Goal: Transaction & Acquisition: Purchase product/service

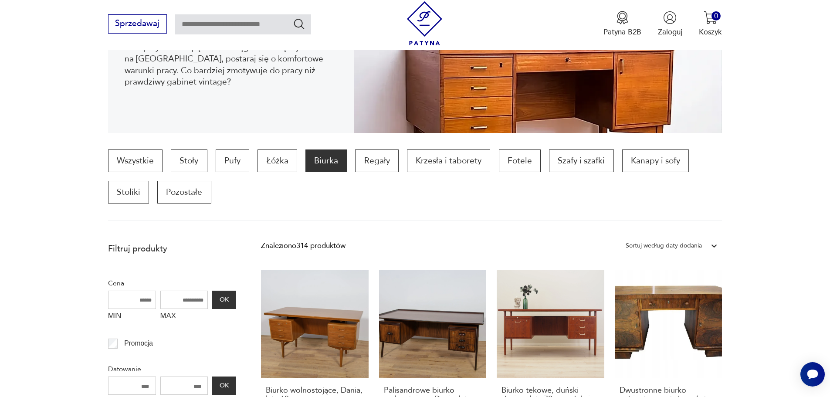
scroll to position [290, 0]
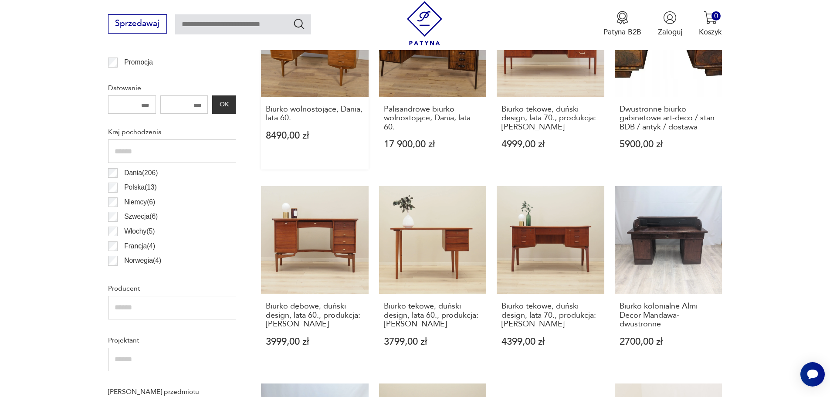
click at [322, 95] on link "Biurko wolnostojące, Dania, lata 60. 8490,00 zł" at bounding box center [315, 79] width 108 height 180
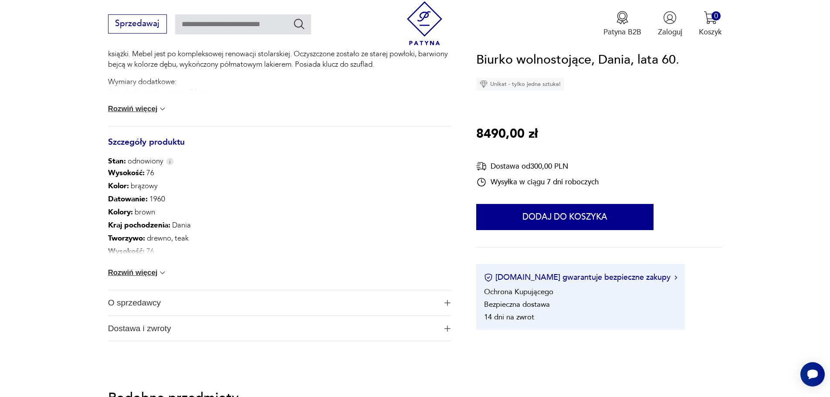
scroll to position [436, 0]
click at [156, 112] on button "Rozwiń więcej" at bounding box center [137, 110] width 59 height 9
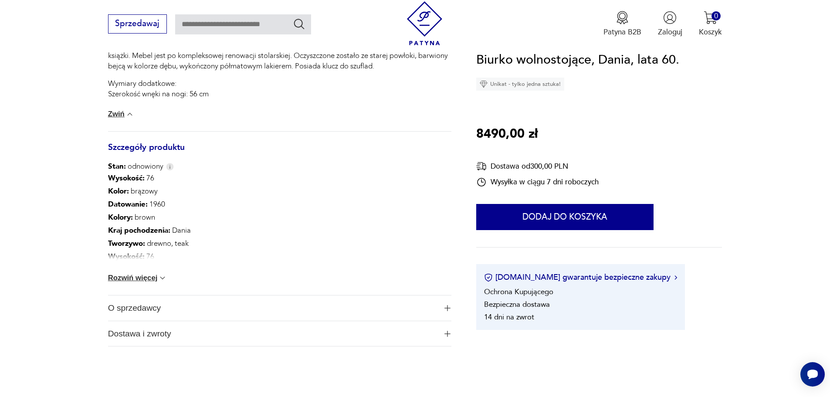
click at [123, 113] on button "Zwiń" at bounding box center [121, 114] width 26 height 9
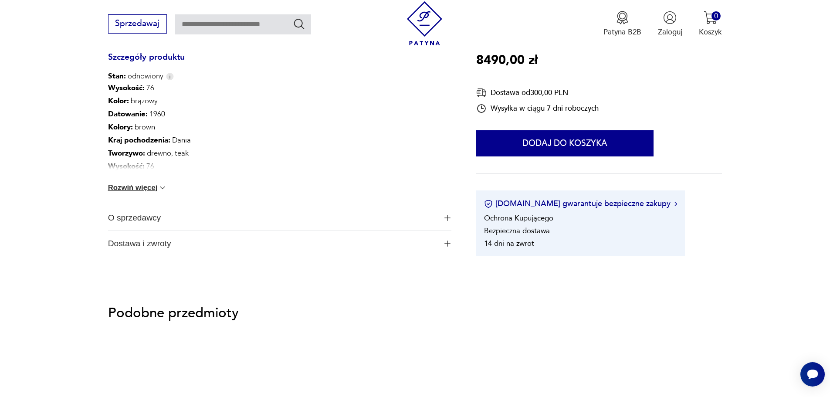
scroll to position [523, 0]
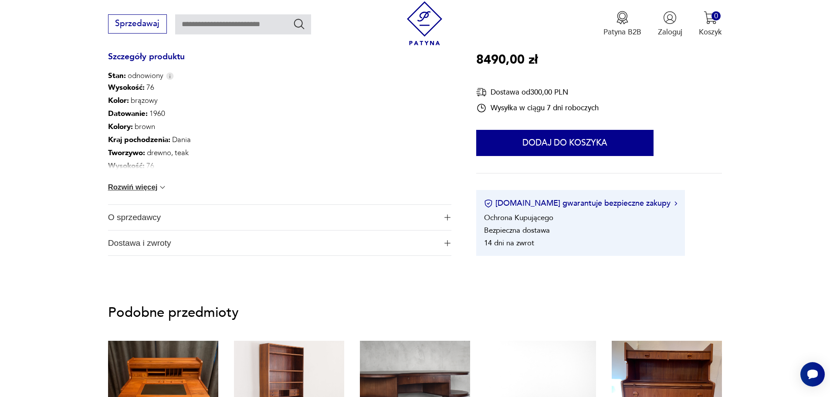
click at [197, 214] on span "O sprzedawcy" at bounding box center [272, 217] width 329 height 25
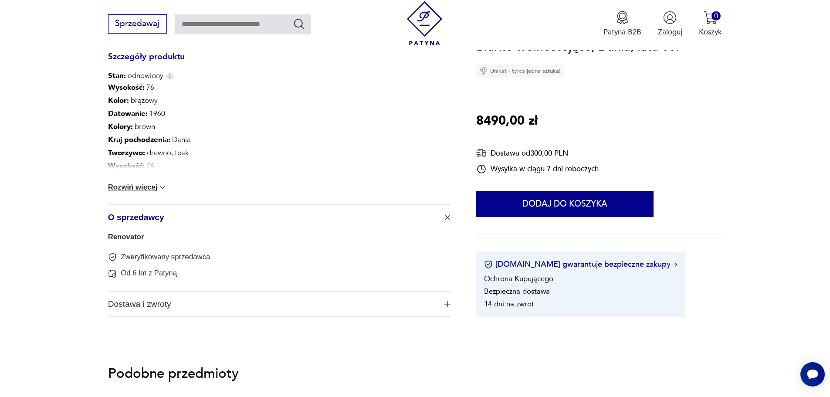
click at [200, 216] on span "O sprzedawcy" at bounding box center [272, 217] width 329 height 25
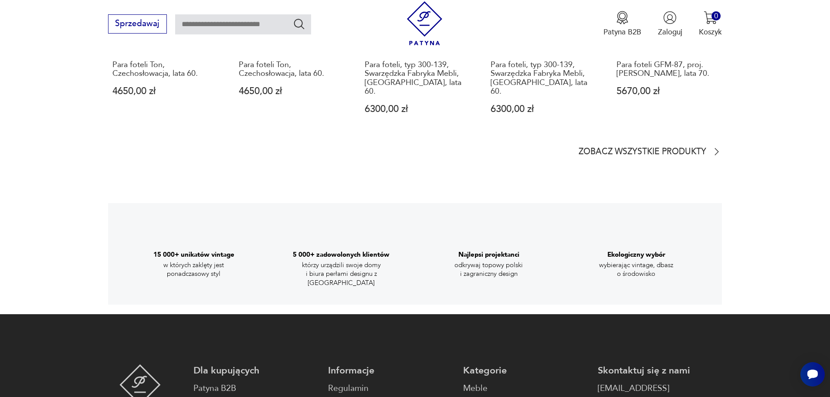
scroll to position [1438, 0]
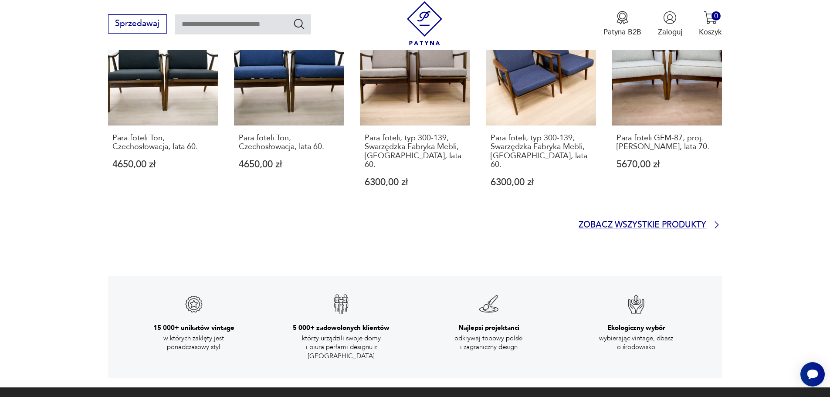
click at [629, 222] on p "Zobacz wszystkie produkty" at bounding box center [643, 225] width 128 height 7
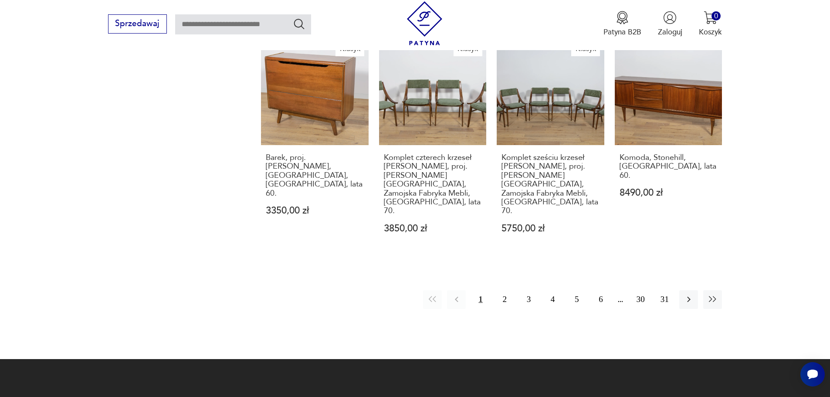
scroll to position [1148, 0]
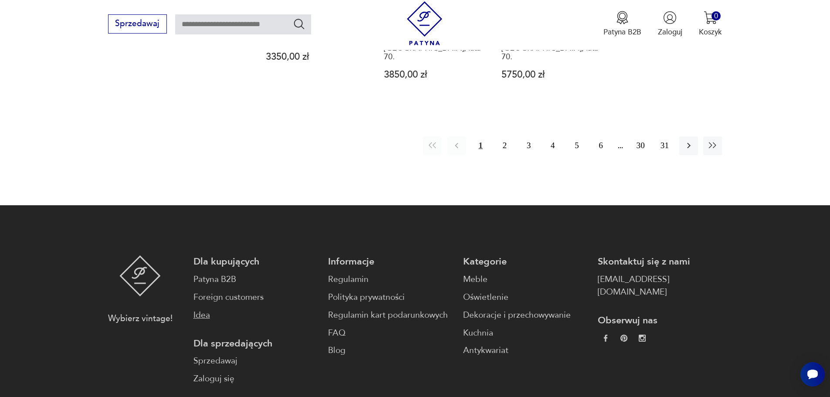
click at [204, 309] on link "Idea" at bounding box center [255, 315] width 124 height 13
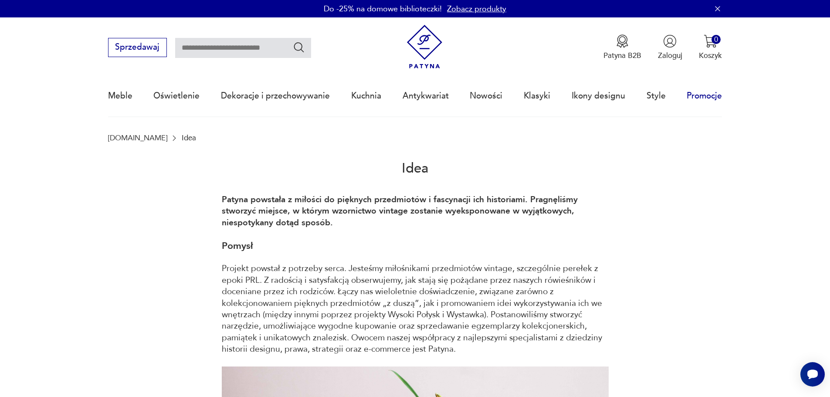
click at [716, 100] on link "Promocje" at bounding box center [704, 96] width 35 height 40
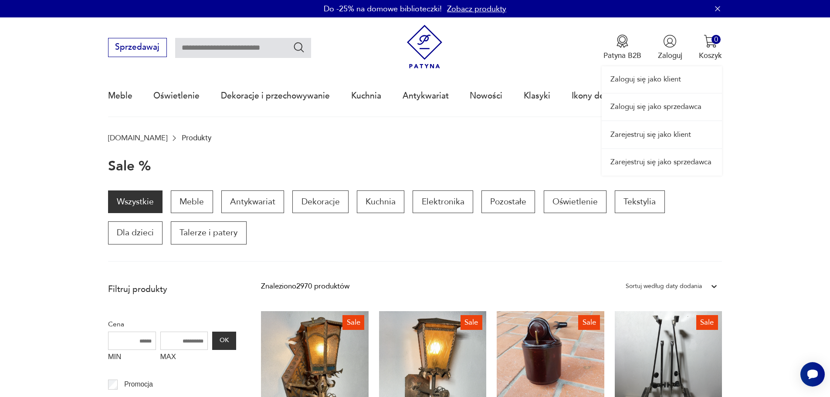
click at [713, 43] on div "Zaloguj się jako klient Zaloguj się jako sprzedawca Zarejestruj się jako klient…" at bounding box center [662, 96] width 120 height 158
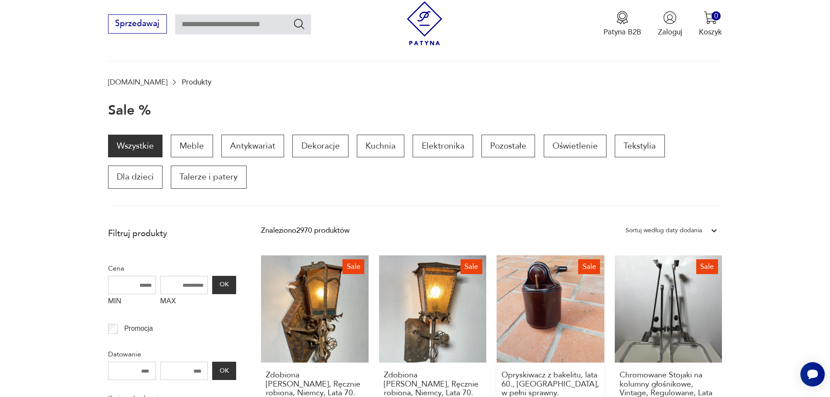
scroll to position [174, 0]
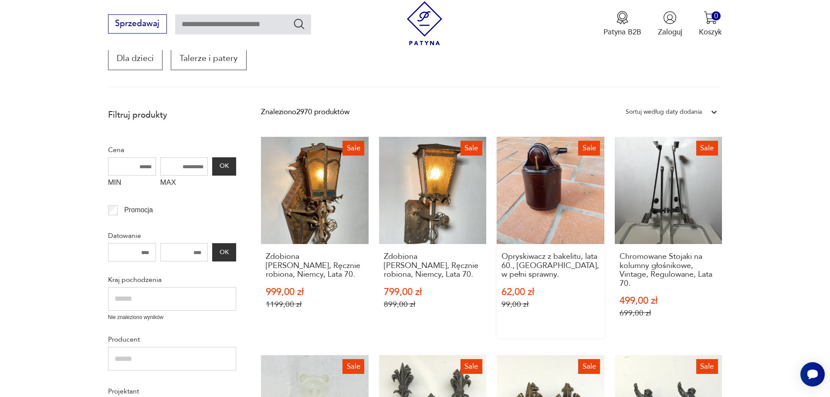
click at [561, 224] on link "Sale Opryskiwacz z bakelitu, lata 60., [GEOGRAPHIC_DATA], w pełni sprawny. 62,0…" at bounding box center [551, 238] width 108 height 202
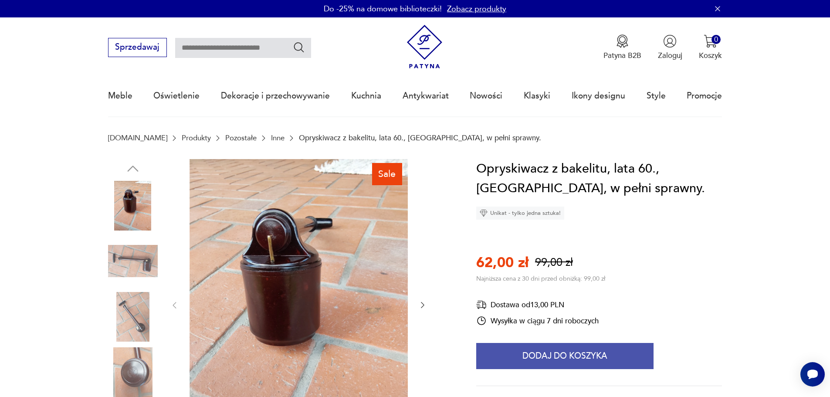
click at [564, 355] on button "Dodaj do koszyka" at bounding box center [564, 356] width 177 height 26
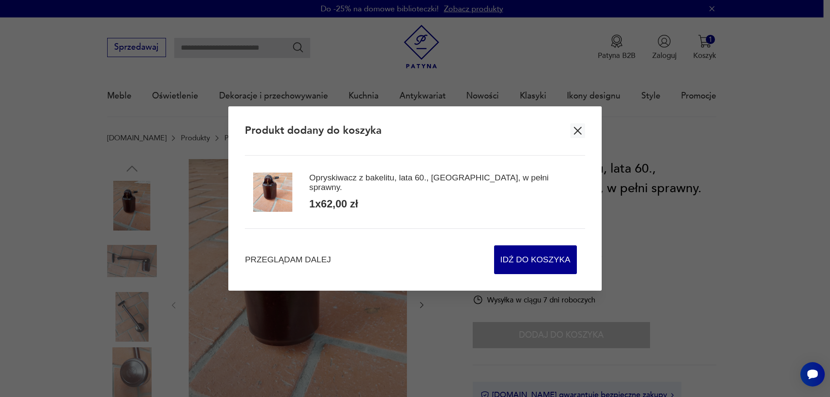
click at [582, 127] on icon "button" at bounding box center [577, 130] width 13 height 13
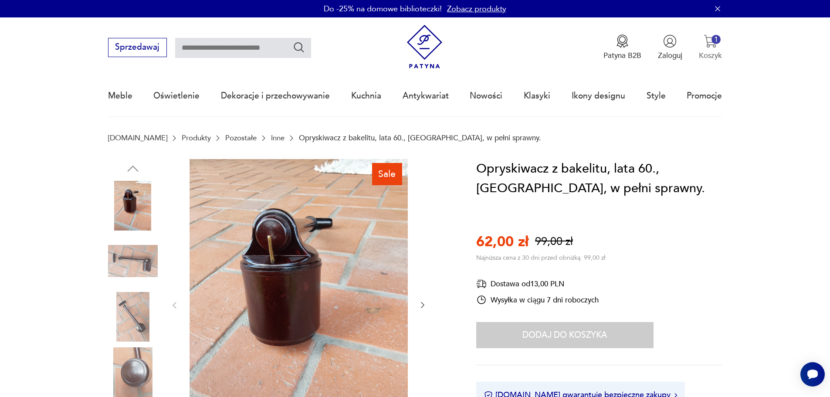
click at [705, 55] on p "Koszyk" at bounding box center [710, 56] width 23 height 10
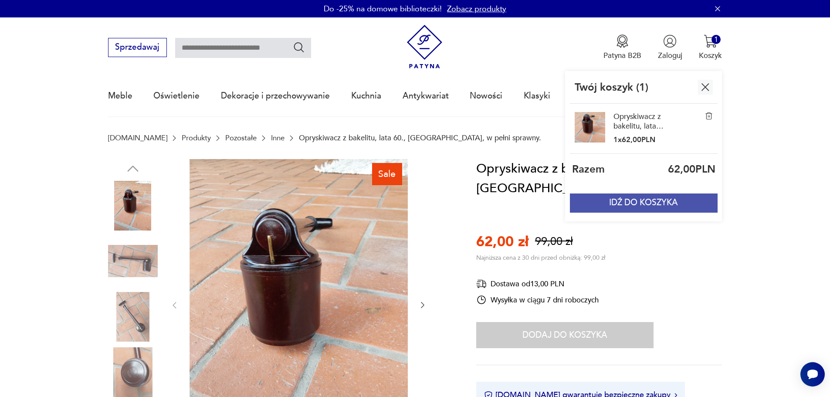
click at [638, 208] on button "IDŹ DO KOSZYKA" at bounding box center [643, 202] width 147 height 19
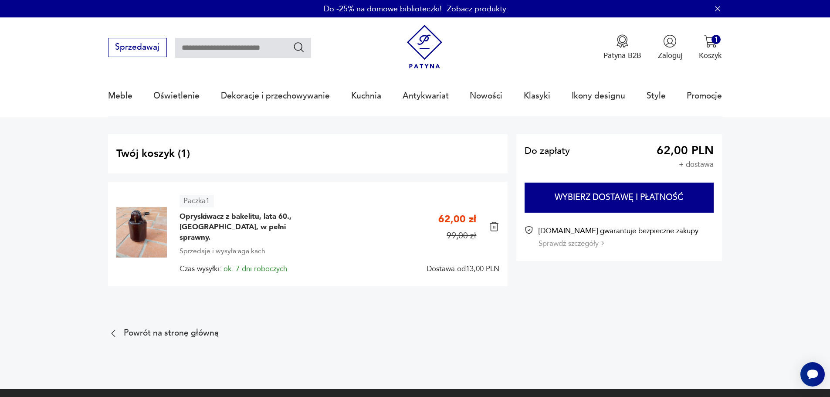
click at [241, 48] on input "text" at bounding box center [243, 48] width 136 height 20
click at [332, 61] on div "Sprzedawaj Patyna B2B Zaloguj 1 Koszyk Twój koszyk ( 1 ) Opryskiwacz z bakelitu…" at bounding box center [415, 42] width 614 height 50
